Goal: Task Accomplishment & Management: Manage account settings

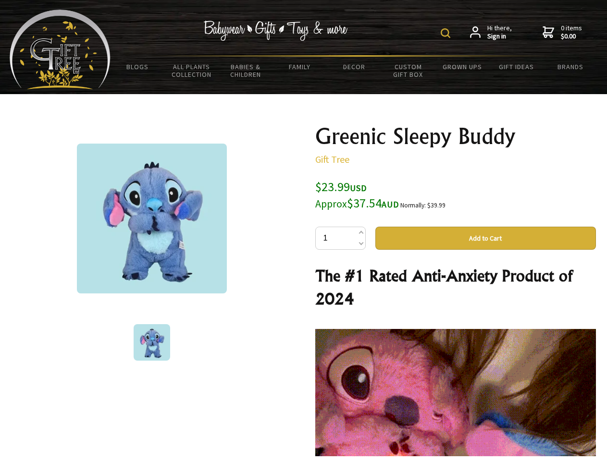
click at [447, 33] on img at bounding box center [445, 33] width 10 height 10
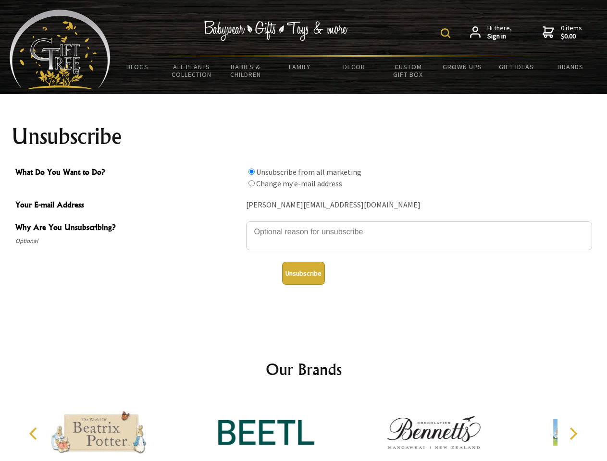
click at [447, 33] on img at bounding box center [445, 33] width 10 height 10
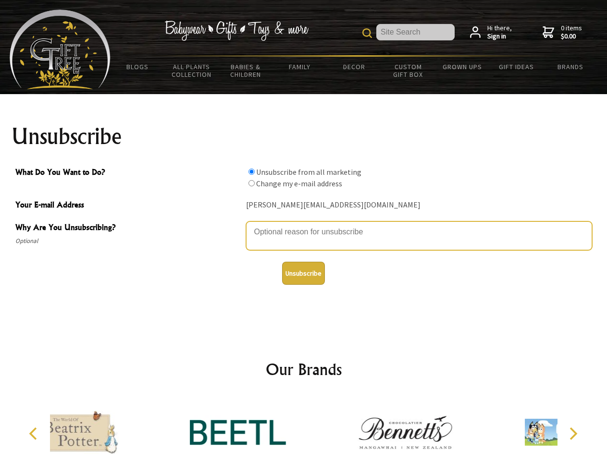
click at [304, 225] on textarea "Why Are You Unsubscribing?" at bounding box center [419, 235] width 346 height 29
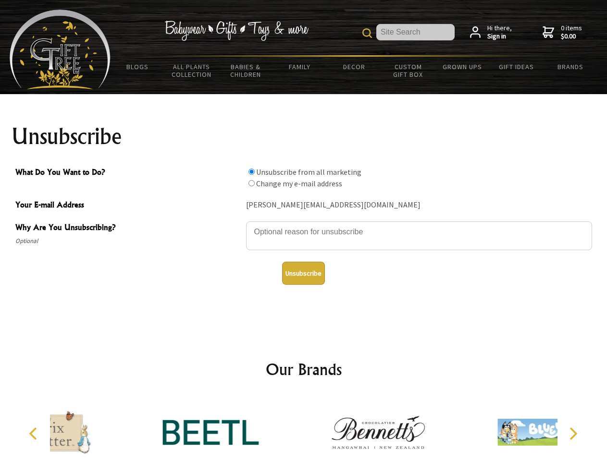
click at [251, 171] on input "What Do You Want to Do?" at bounding box center [251, 172] width 6 height 6
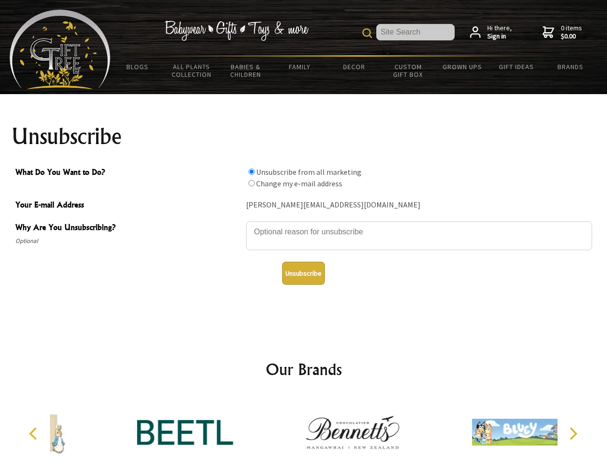
click at [251, 183] on input "What Do You Want to Do?" at bounding box center [251, 183] width 6 height 6
radio input "true"
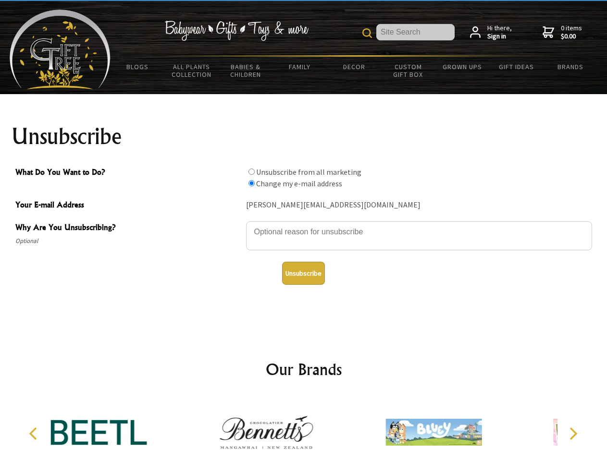
click at [303, 273] on button "Unsubscribe" at bounding box center [303, 273] width 43 height 23
click at [35, 434] on icon "Previous" at bounding box center [34, 433] width 12 height 12
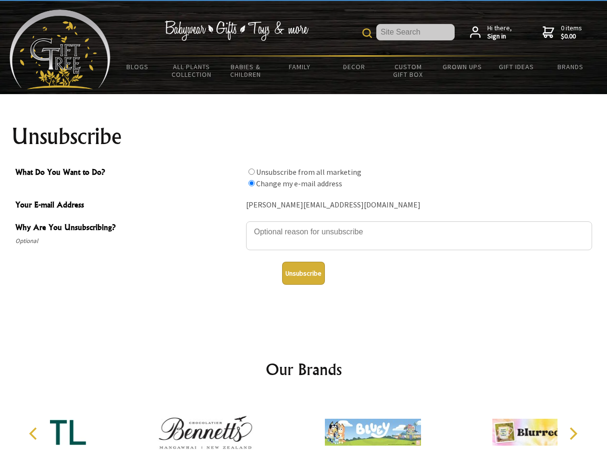
click at [572, 434] on icon "Next" at bounding box center [572, 433] width 12 height 12
